Goal: Task Accomplishment & Management: Manage account settings

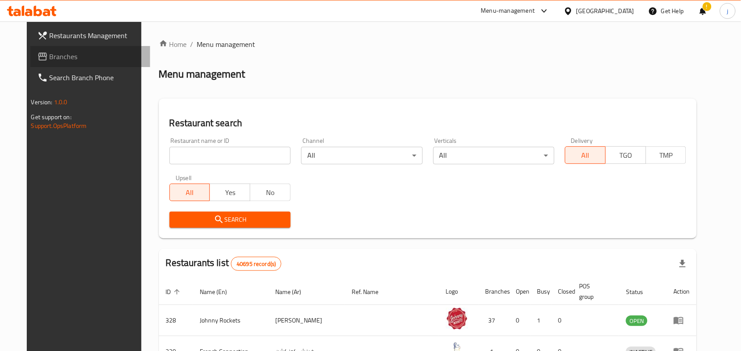
click at [50, 56] on span "Branches" at bounding box center [97, 56] width 94 height 11
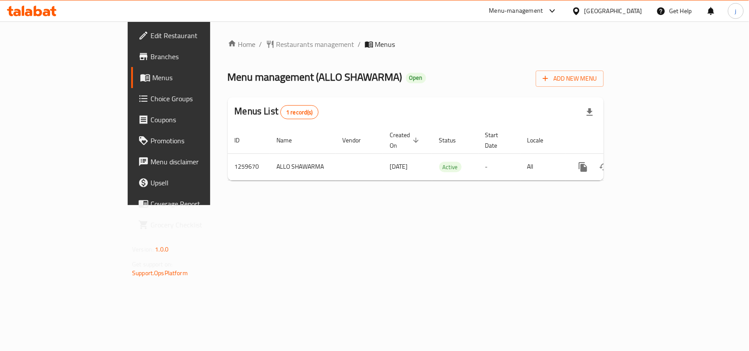
click at [151, 97] on span "Choice Groups" at bounding box center [198, 98] width 95 height 11
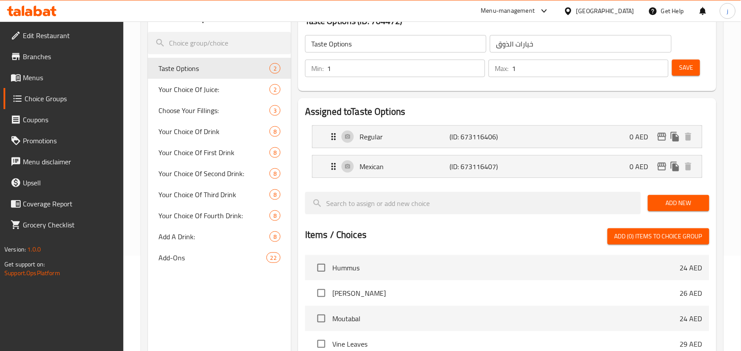
scroll to position [165, 0]
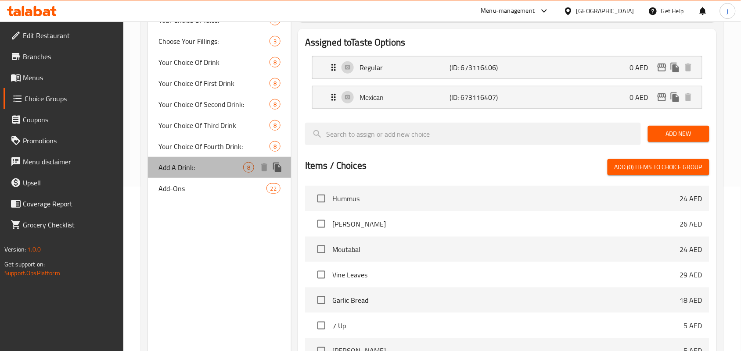
click at [179, 165] on span "Add A Drink:" at bounding box center [200, 167] width 85 height 11
type input "Add A Drink:"
type input "أضف مشروبًا:"
type input "0"
type input "8"
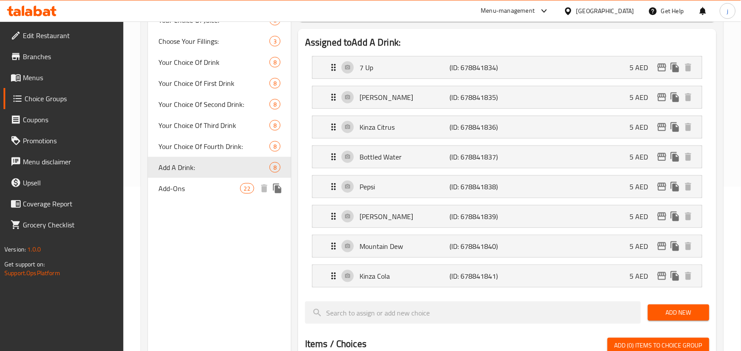
click at [196, 196] on div "Add-Ons 22" at bounding box center [219, 188] width 143 height 21
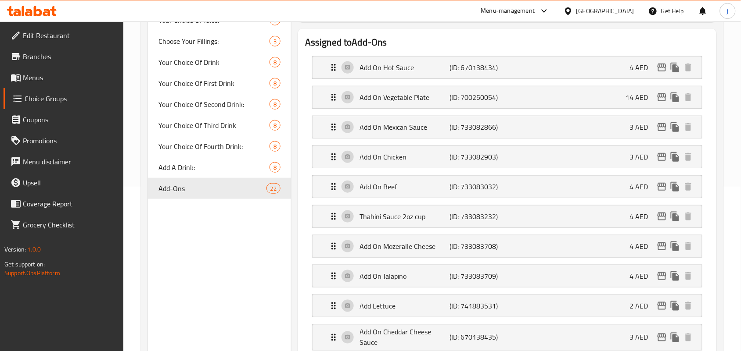
type input "Add-Ons"
type input "الإضافات"
type input "22"
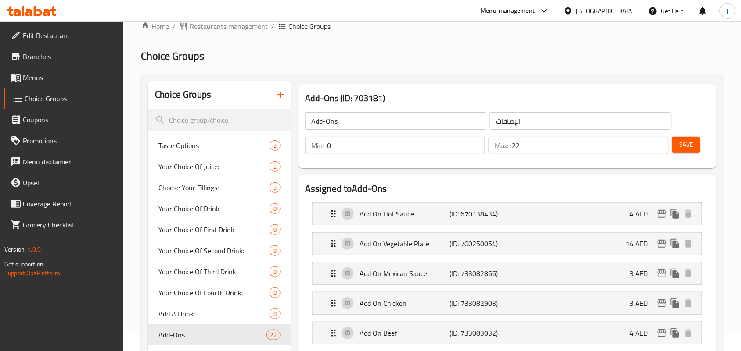
scroll to position [0, 0]
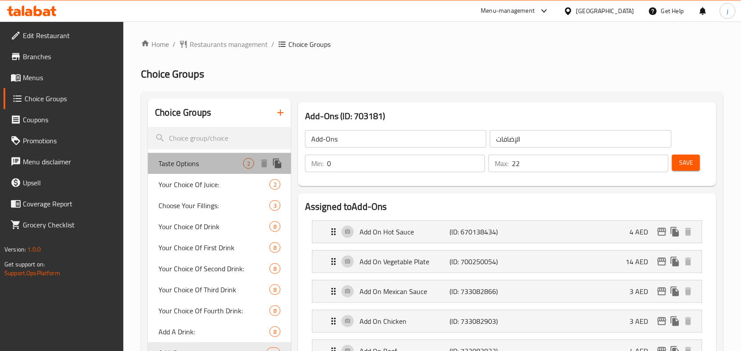
click at [175, 161] on span "Taste Options" at bounding box center [200, 163] width 85 height 11
type input "Taste Options"
type input "خيارات الذوق"
type input "1"
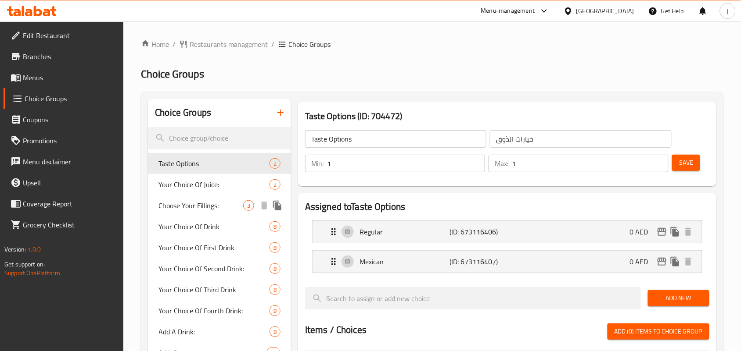
scroll to position [55, 0]
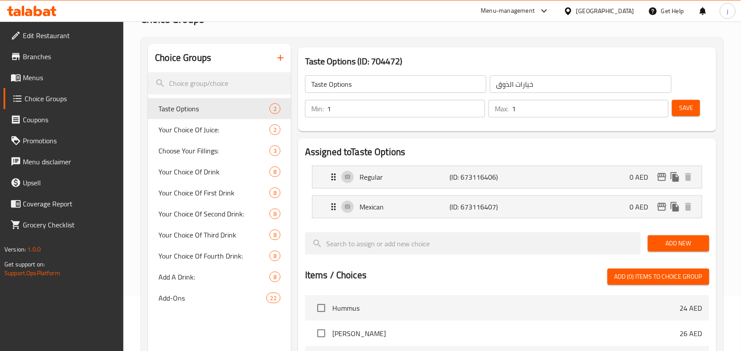
click at [172, 316] on div "Choice Groups Taste Options 2 Your Choice Of Juice: 2 Choose Your Fillings: 3 Y…" at bounding box center [219, 309] width 143 height 531
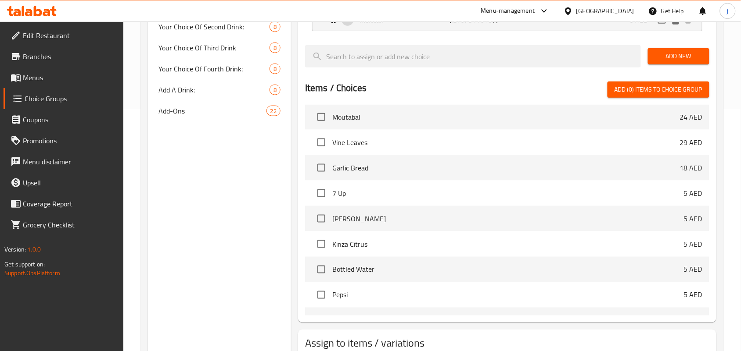
scroll to position [139, 0]
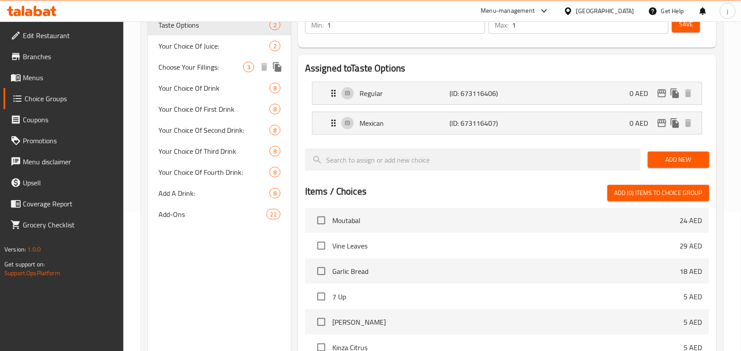
click at [215, 68] on span "Choose Your Fillings:" at bounding box center [200, 67] width 85 height 11
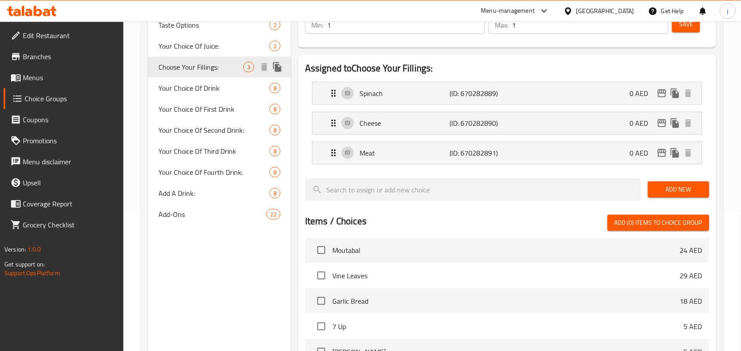
type input "Choose Your Fillings:"
type input "اختر الحشوات الخاصة بك:"
click at [194, 212] on span "Add-Ons" at bounding box center [198, 214] width 81 height 11
type input "Add-Ons"
type input "الإضافات"
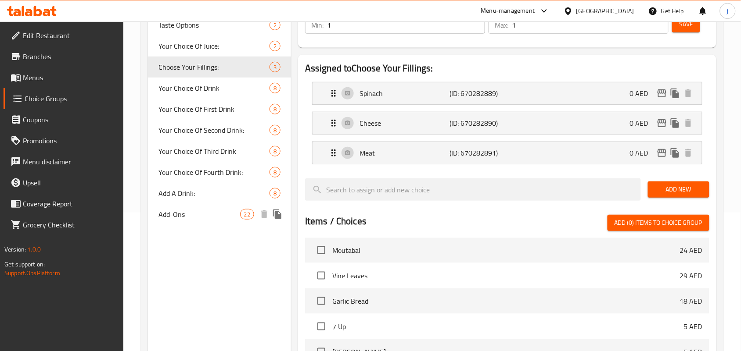
type input "0"
type input "22"
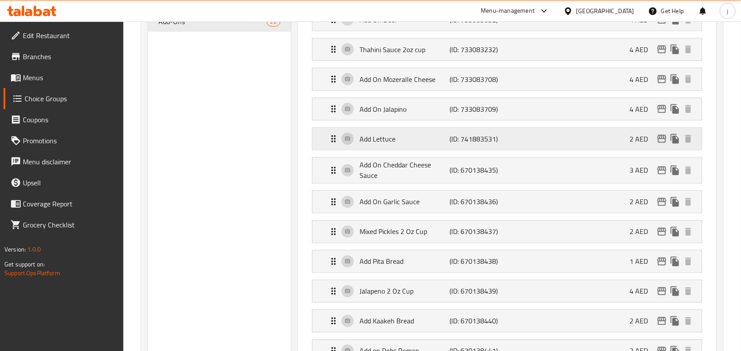
scroll to position [358, 0]
